Goal: Transaction & Acquisition: Download file/media

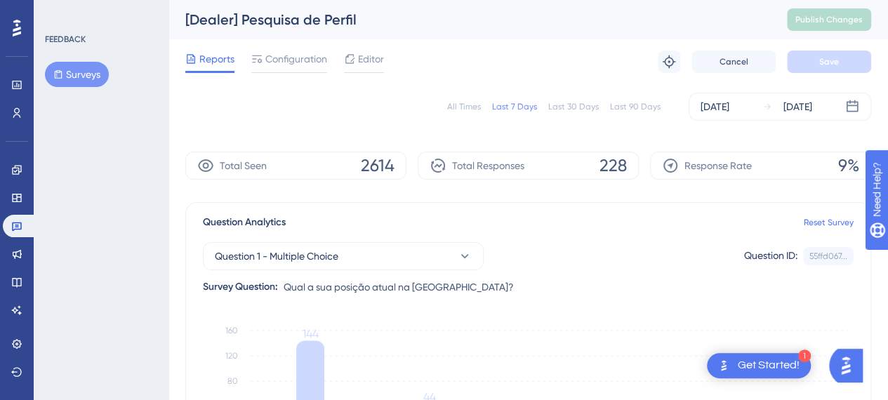
scroll to position [1, 11]
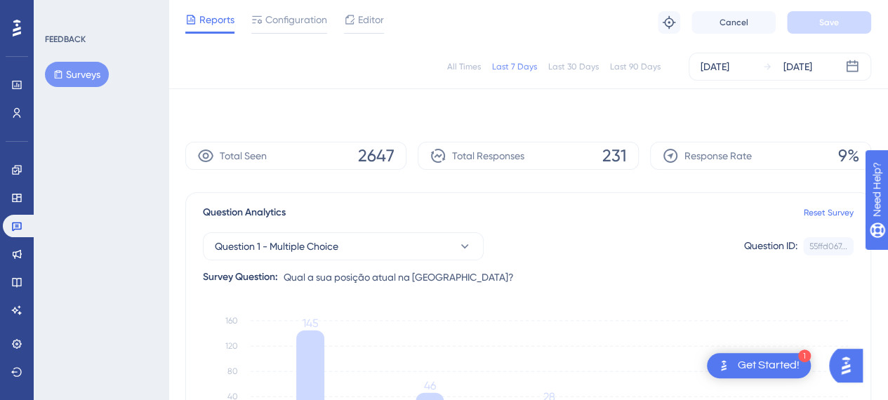
scroll to position [0, 10]
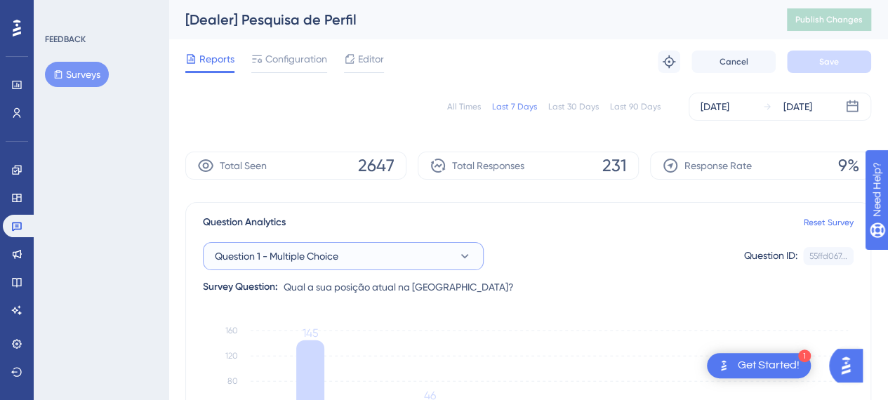
click at [460, 259] on icon at bounding box center [465, 256] width 14 height 14
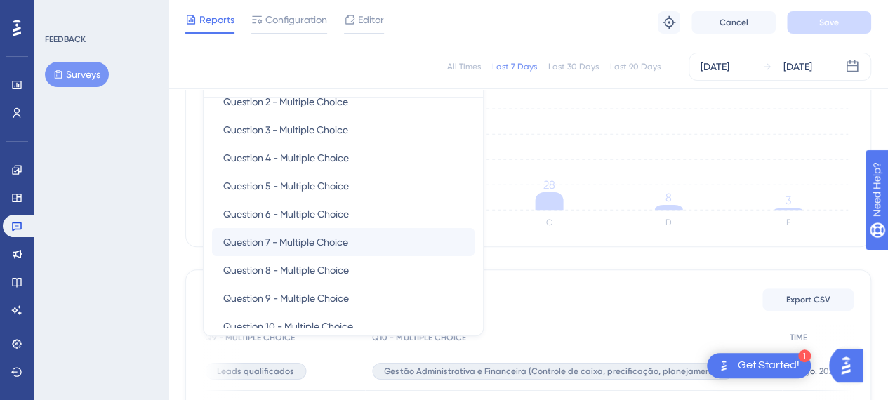
scroll to position [67, 0]
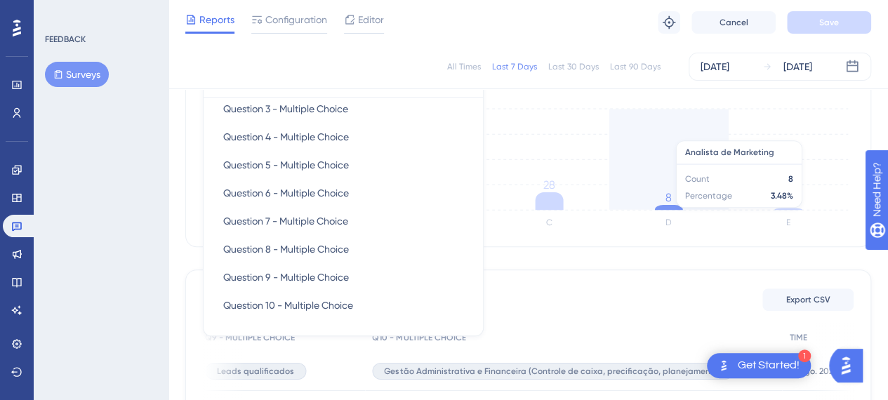
click at [629, 130] on icon "A B C D E 0 40 80 120 160 145 46 28 8 3" at bounding box center [528, 166] width 650 height 140
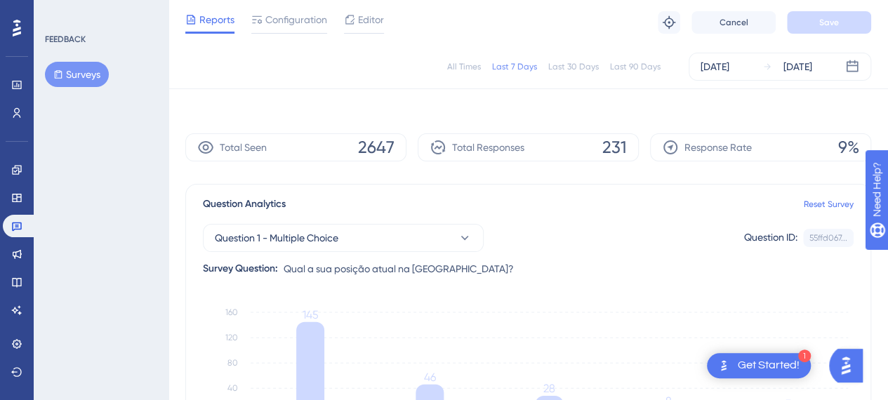
scroll to position [0, 10]
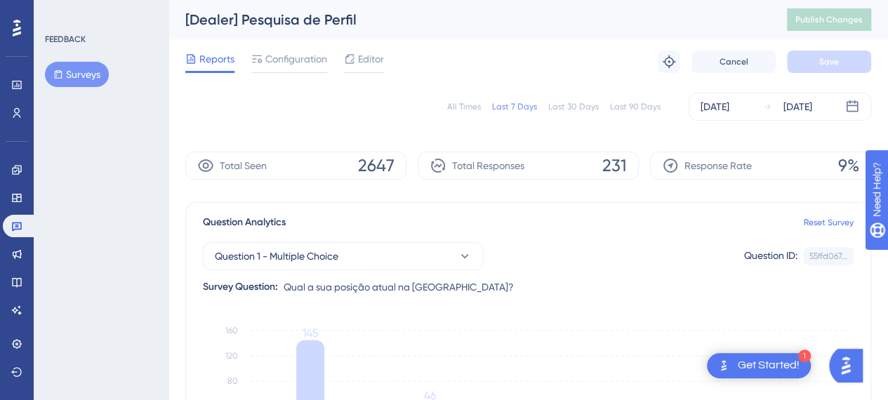
click at [547, 235] on div "Question 1 - Multiple Choice Question ID: 55ffd067... Copy Survey Question: Qua…" at bounding box center [528, 263] width 650 height 65
click at [19, 32] on icon at bounding box center [17, 28] width 8 height 17
click at [6, 100] on div "Performance Users" at bounding box center [17, 99] width 28 height 51
click at [16, 81] on icon at bounding box center [16, 85] width 9 height 8
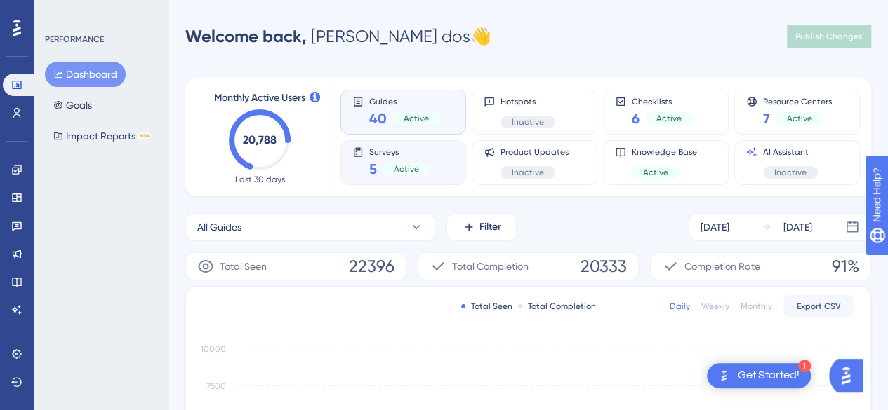
click at [444, 153] on div "Surveys 5 Active" at bounding box center [403, 163] width 102 height 32
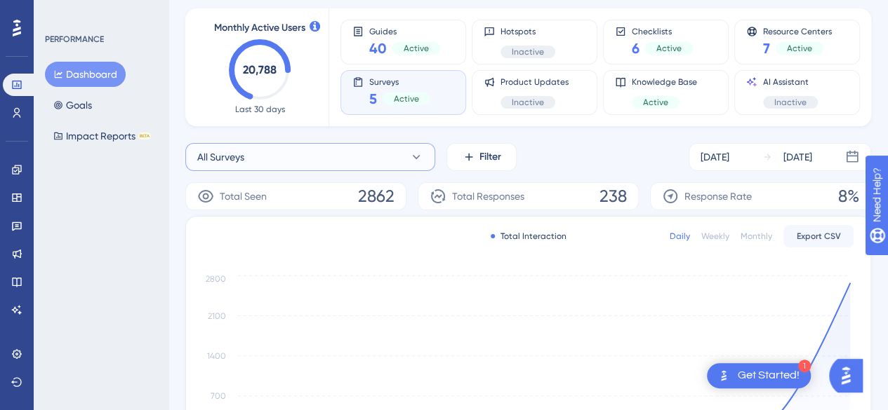
click at [387, 171] on button "All Surveys" at bounding box center [310, 157] width 250 height 28
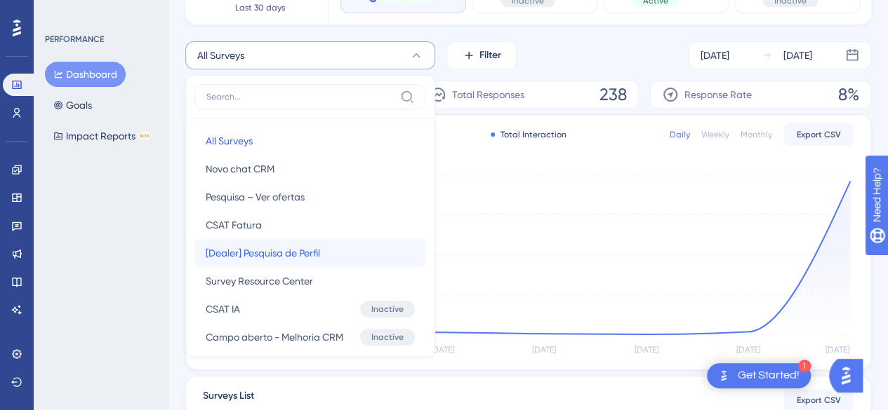
click at [292, 258] on span "[Dealer] Pesquisa de Perfil" at bounding box center [263, 253] width 114 height 17
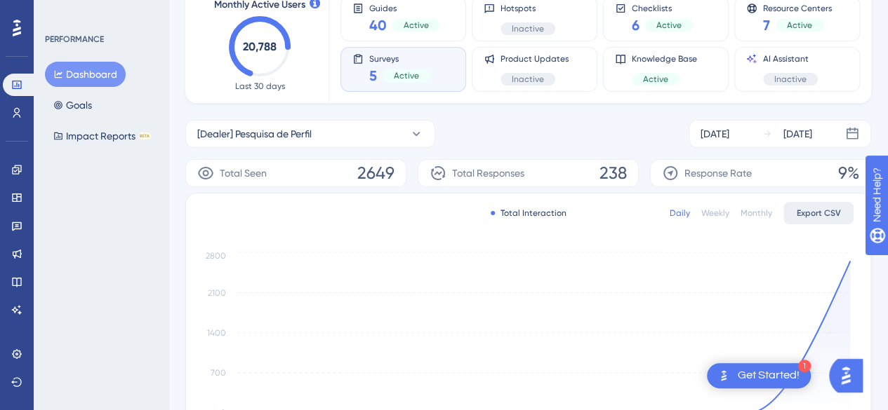
click at [820, 212] on span "Export CSV" at bounding box center [818, 213] width 44 height 11
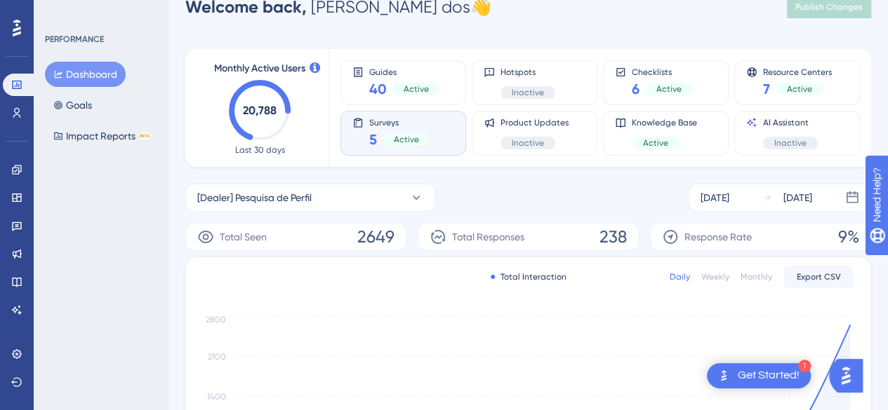
scroll to position [23, 0]
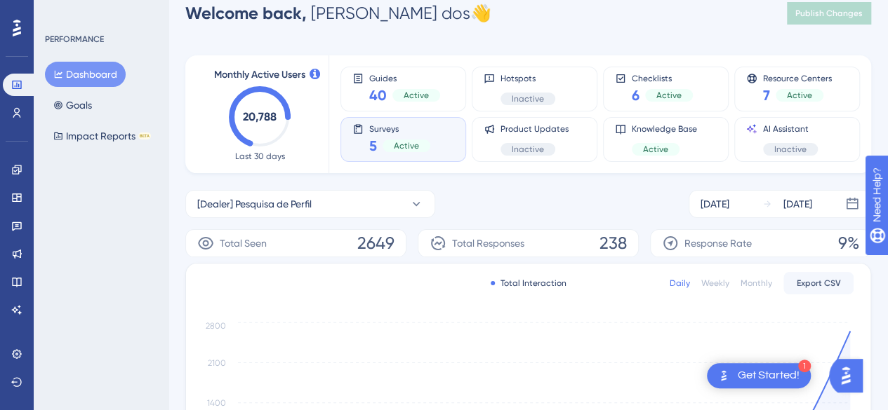
click at [428, 139] on div "Surveys 5 Active" at bounding box center [403, 139] width 102 height 32
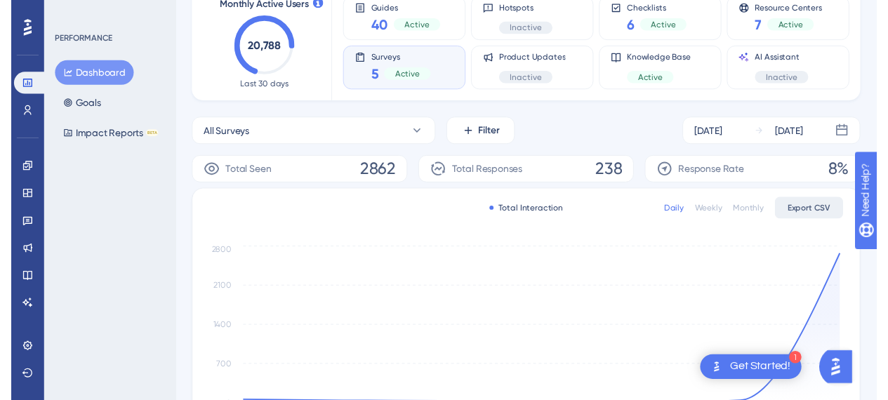
scroll to position [0, 0]
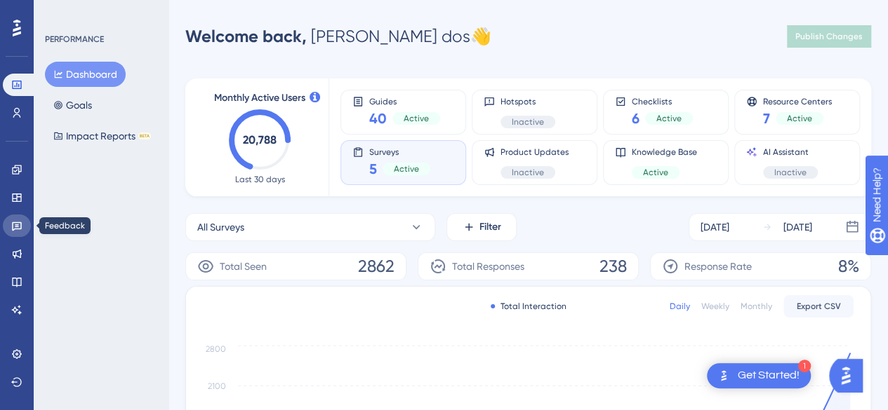
click at [24, 232] on link at bounding box center [17, 226] width 28 height 22
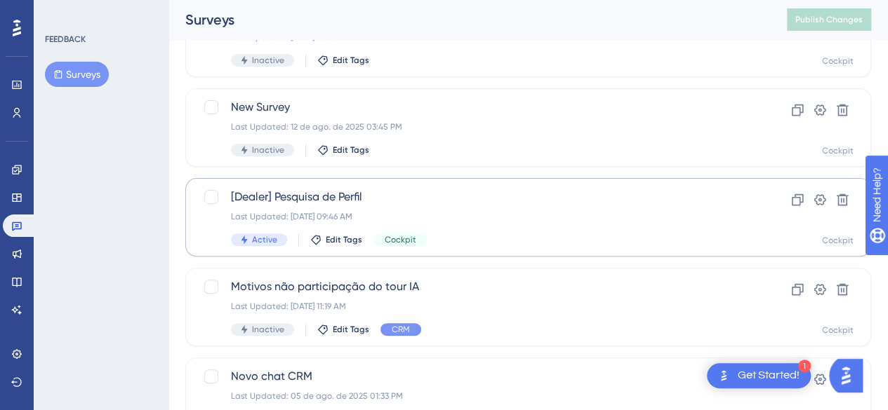
scroll to position [140, 0]
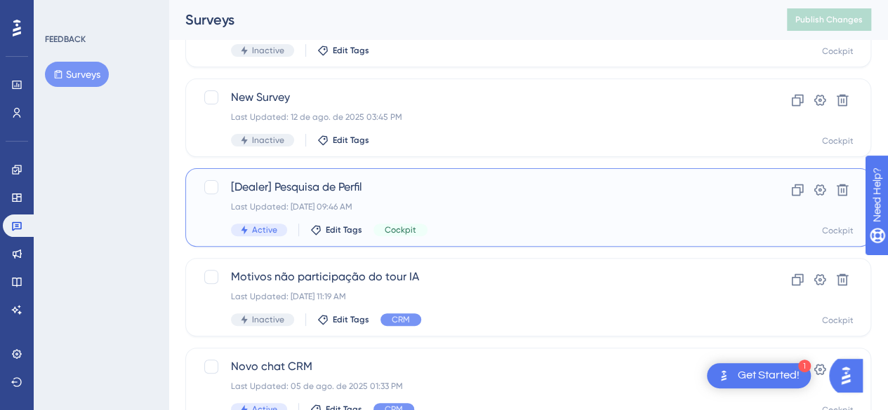
click at [440, 196] on div "[Dealer] Pesquisa de Perfil Last Updated: 19 de ago. de 2025 09:46 AM Active Ed…" at bounding box center [472, 208] width 482 height 58
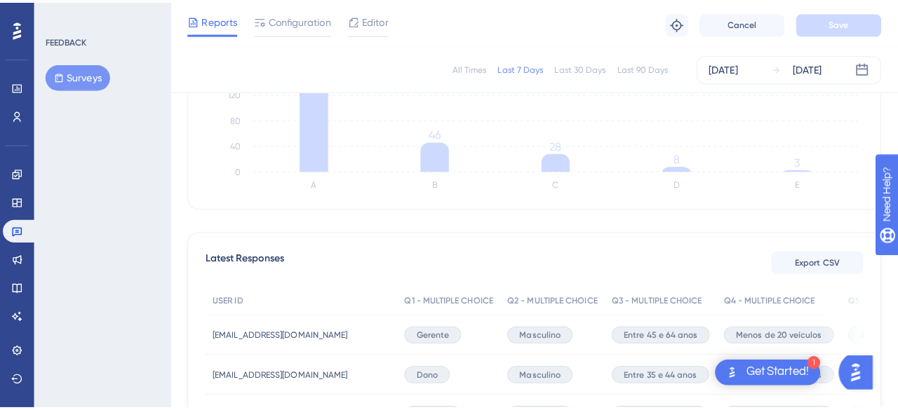
scroll to position [281, 0]
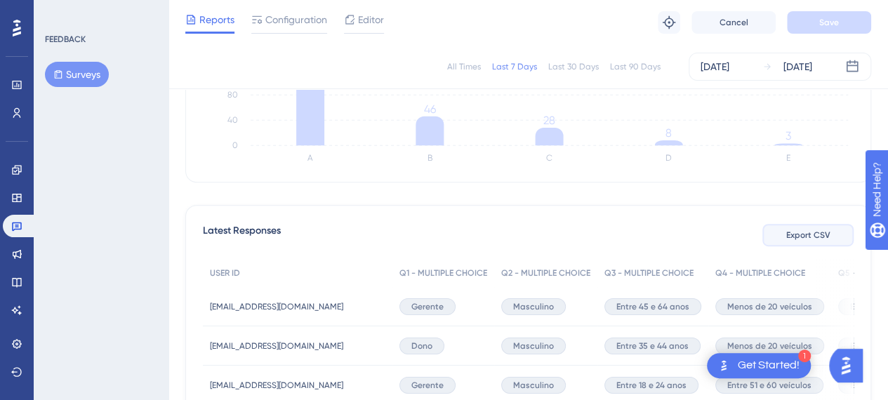
click at [821, 234] on span "Export CSV" at bounding box center [808, 234] width 44 height 11
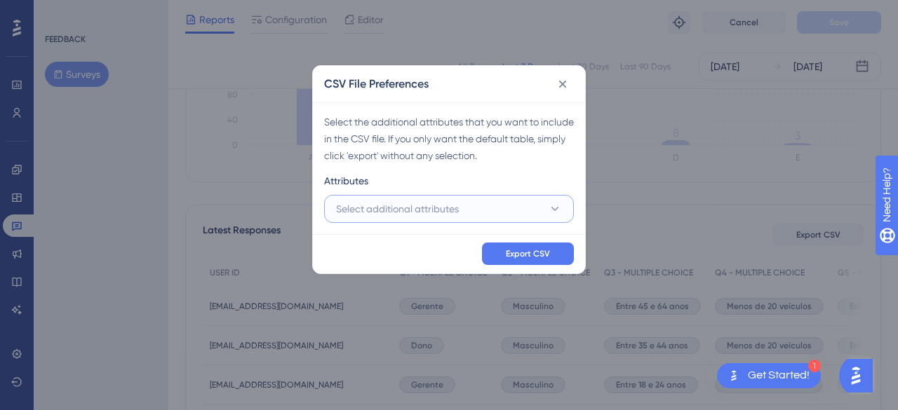
click at [487, 213] on button "Select additional attributes" at bounding box center [449, 209] width 250 height 28
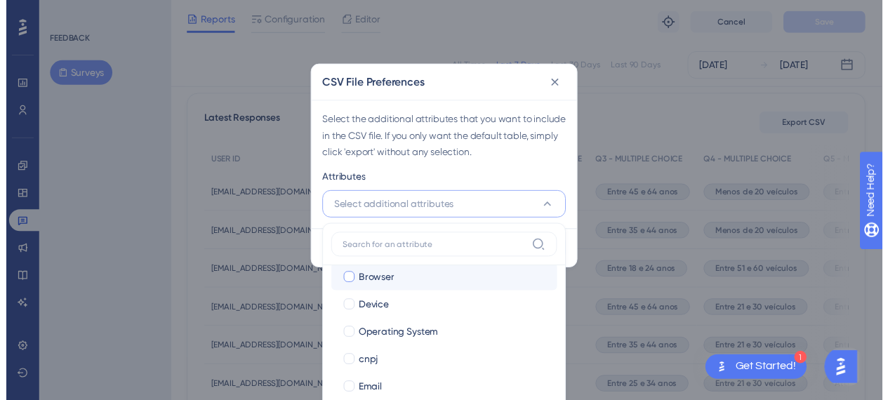
scroll to position [0, 0]
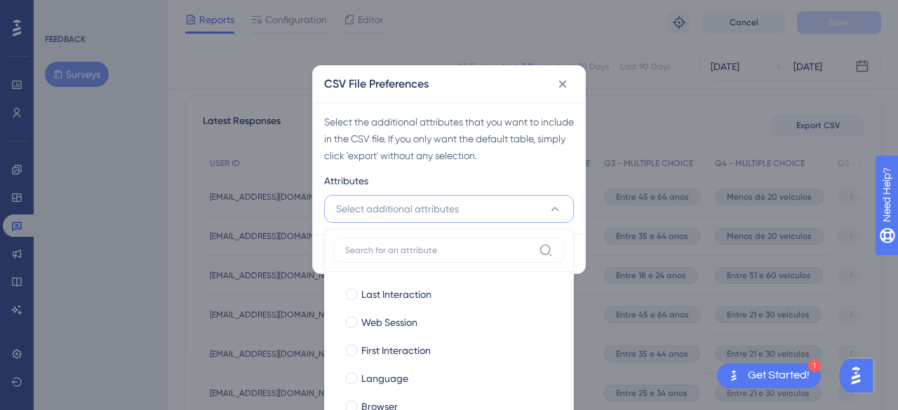
click at [505, 153] on div "Select the additional attributes that you want to include in the CSV file. If y…" at bounding box center [449, 139] width 250 height 51
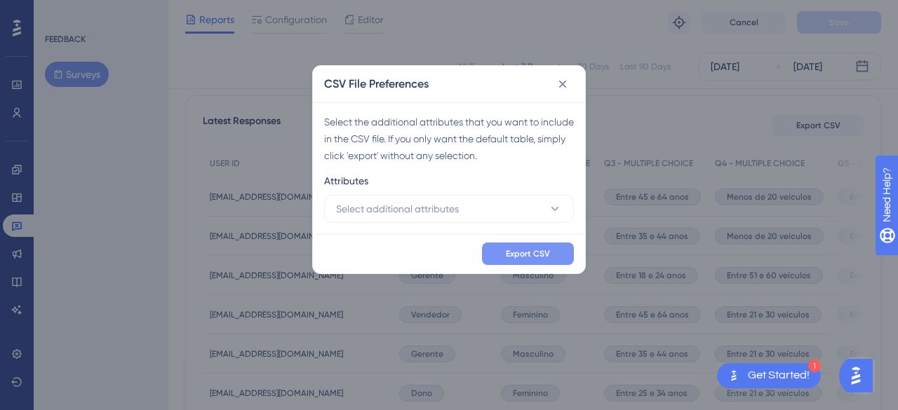
click at [524, 251] on span "Export CSV" at bounding box center [528, 253] width 44 height 11
